Goal: Information Seeking & Learning: Check status

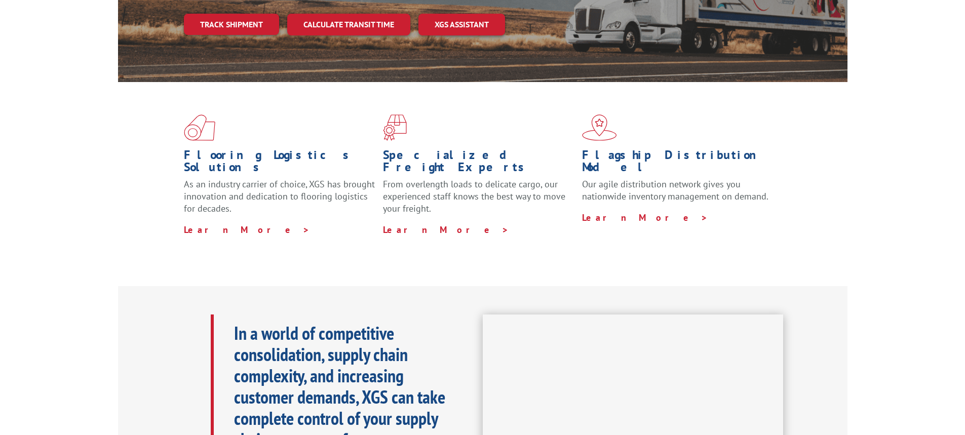
scroll to position [152, 0]
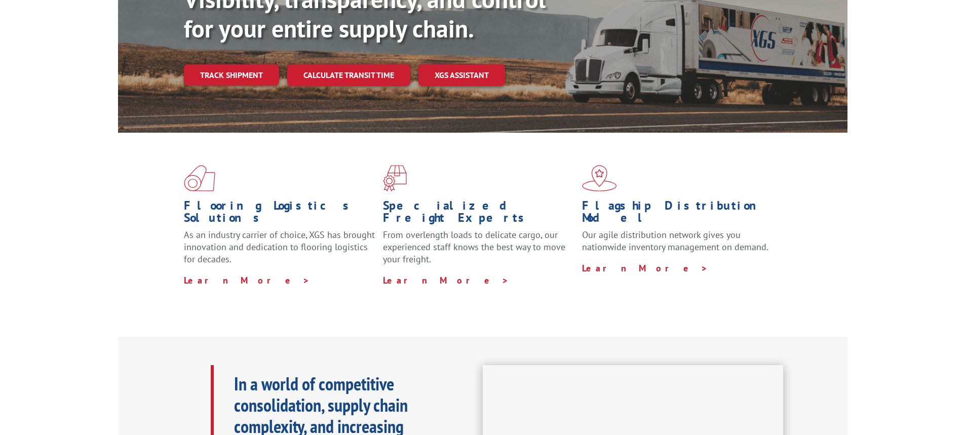
click at [254, 67] on div "Visibility, transparency, and control for your entire supply chain. Track shipm…" at bounding box center [516, 55] width 664 height 141
click at [254, 66] on div "Visibility, transparency, and control for your entire supply chain. Track shipm…" at bounding box center [516, 55] width 664 height 141
click at [252, 64] on link "Track shipment" at bounding box center [231, 74] width 95 height 21
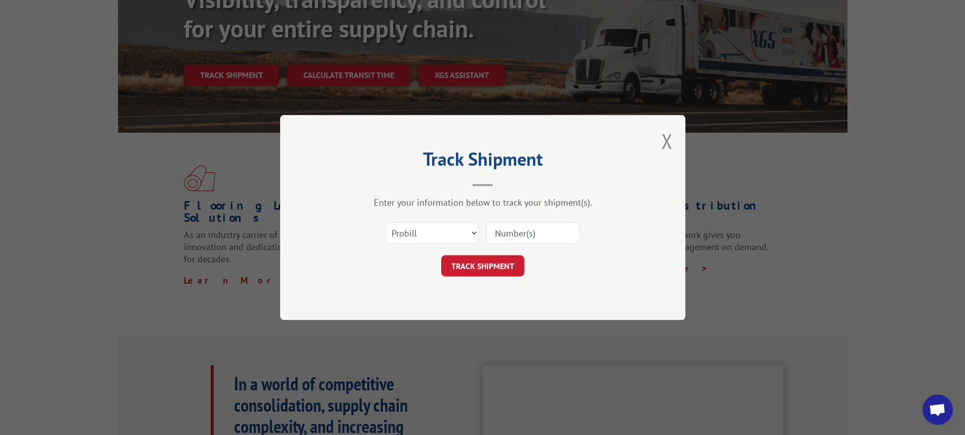
click at [519, 233] on input at bounding box center [532, 232] width 93 height 21
paste input "17596572"
type input "17596572"
click at [513, 252] on form "Select category... Probill BOL PO 17596572 TRACK SHIPMENT" at bounding box center [483, 246] width 304 height 60
click at [513, 261] on button "TRACK SHIPMENT" at bounding box center [482, 265] width 83 height 21
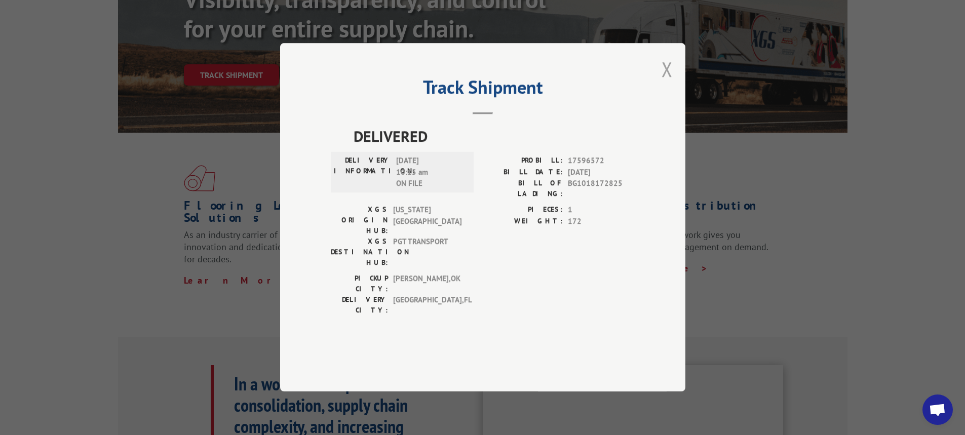
drag, startPoint x: 654, startPoint y: 106, endPoint x: 664, endPoint y: 105, distance: 9.2
click at [659, 106] on div "Track Shipment DELIVERED DELIVERY INFORMATION: [DATE] 10:15 am ON FILE PROBILL:…" at bounding box center [482, 217] width 405 height 348
click at [669, 83] on button "Close modal" at bounding box center [666, 69] width 11 height 27
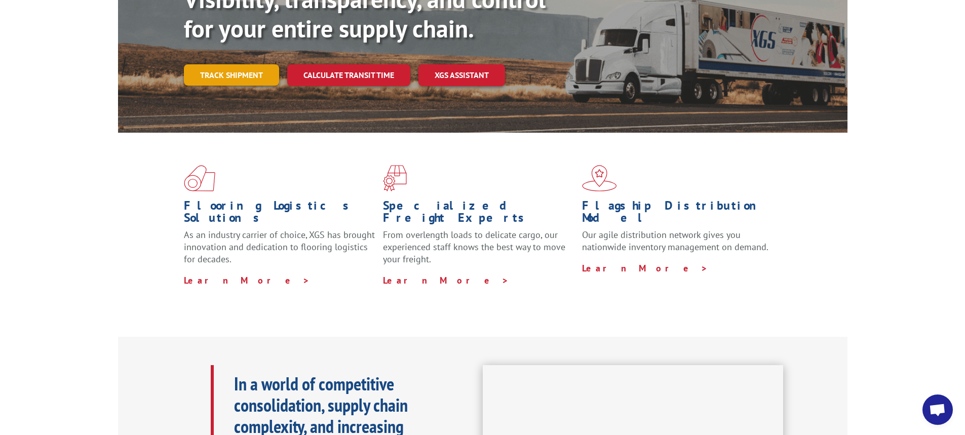
drag, startPoint x: 245, startPoint y: 65, endPoint x: 240, endPoint y: 60, distance: 6.8
click at [240, 60] on div "Visibility, transparency, and control for your entire supply chain. Track shipm…" at bounding box center [516, 55] width 664 height 141
click at [239, 64] on link "Track shipment" at bounding box center [231, 74] width 95 height 21
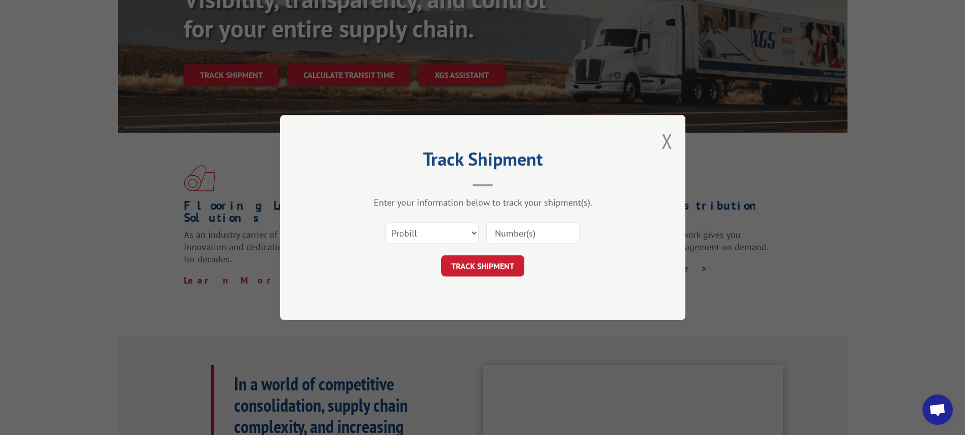
click at [525, 225] on input at bounding box center [532, 232] width 93 height 21
paste input "17596575"
type input "17596575"
click at [501, 256] on button "TRACK SHIPMENT" at bounding box center [482, 265] width 83 height 21
